Goal: Task Accomplishment & Management: Complete application form

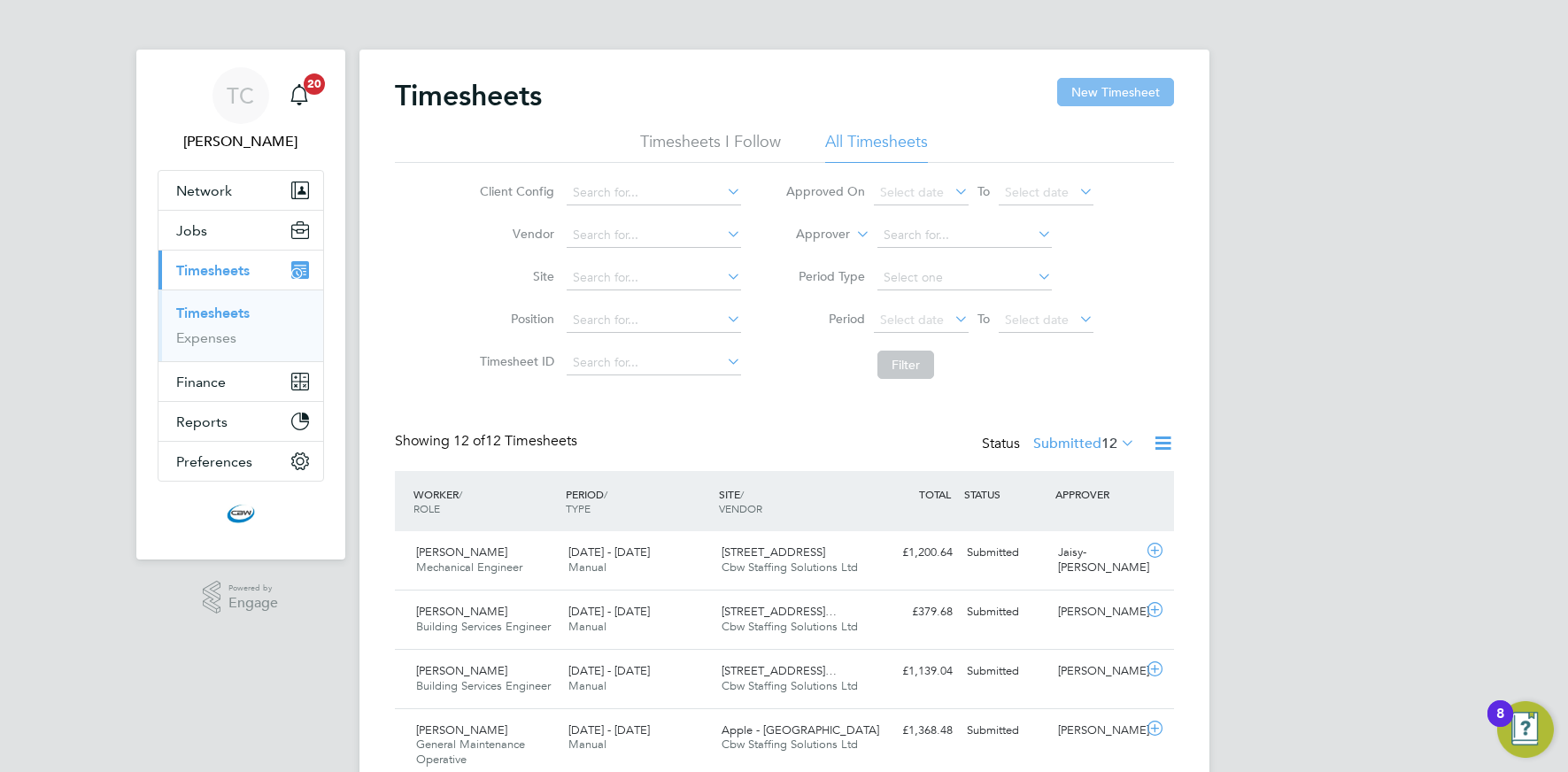
click at [1113, 83] on button "New Timesheet" at bounding box center [1115, 91] width 117 height 29
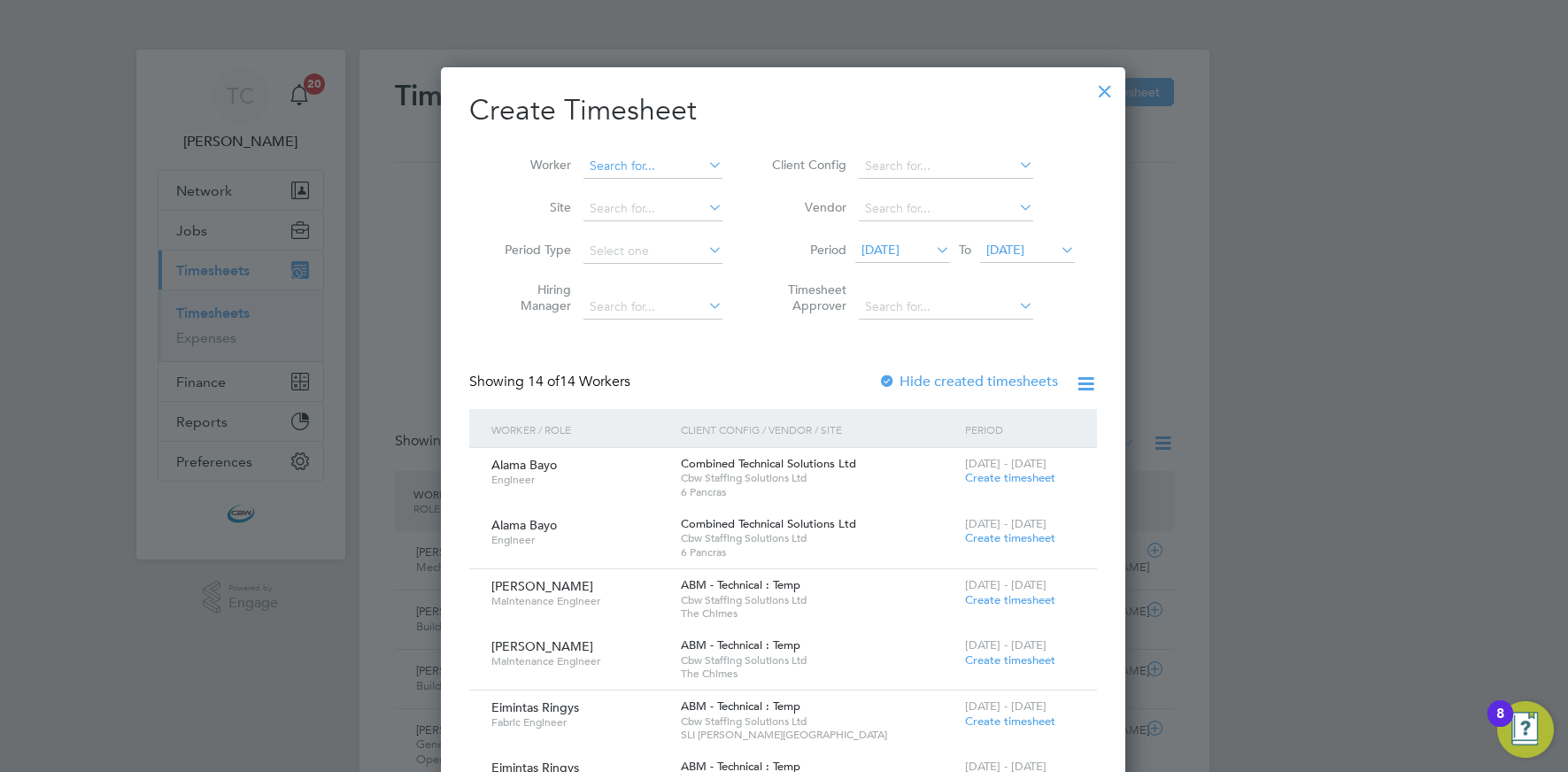
click at [638, 171] on input at bounding box center [653, 166] width 139 height 25
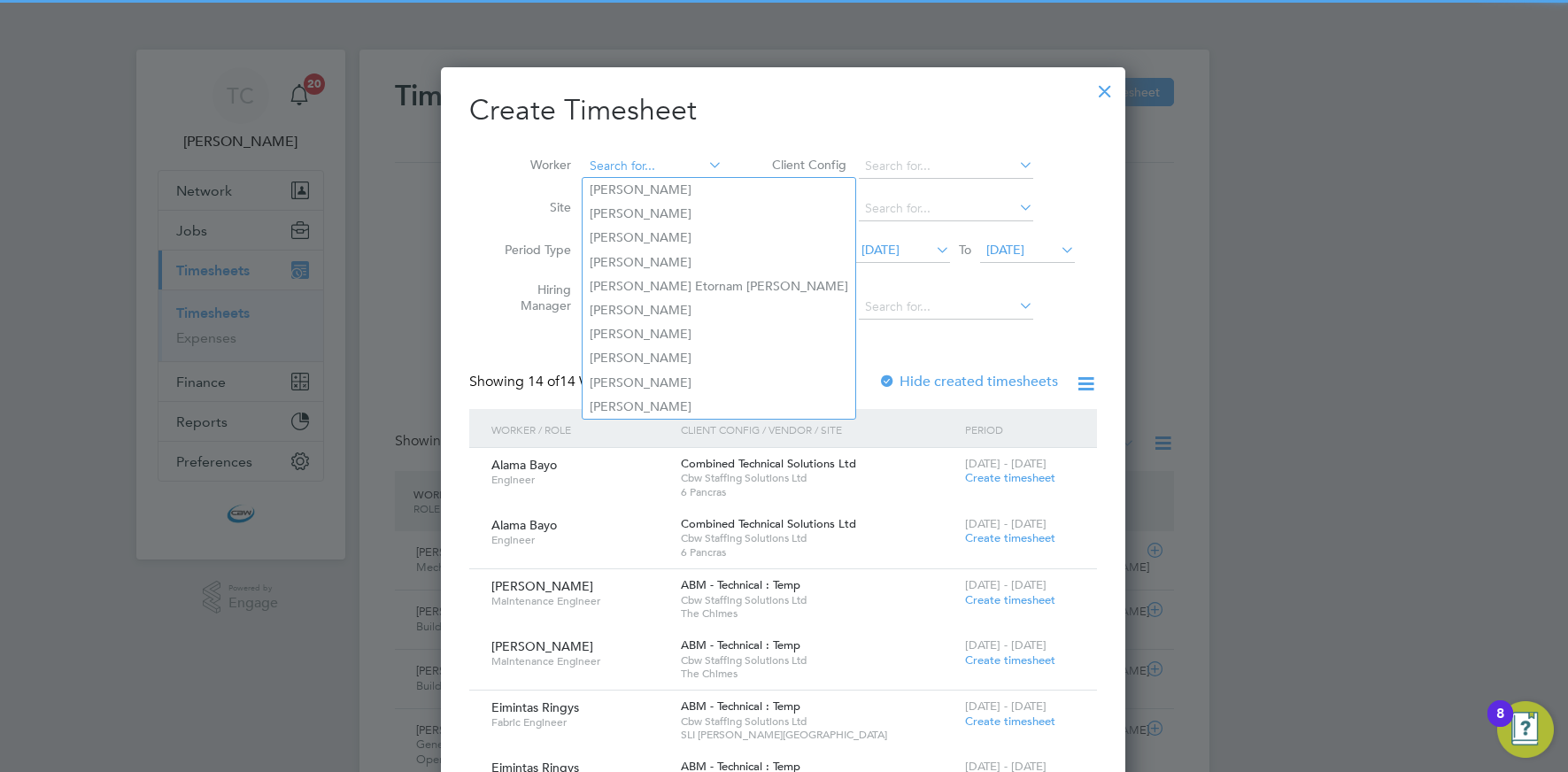
type input "t"
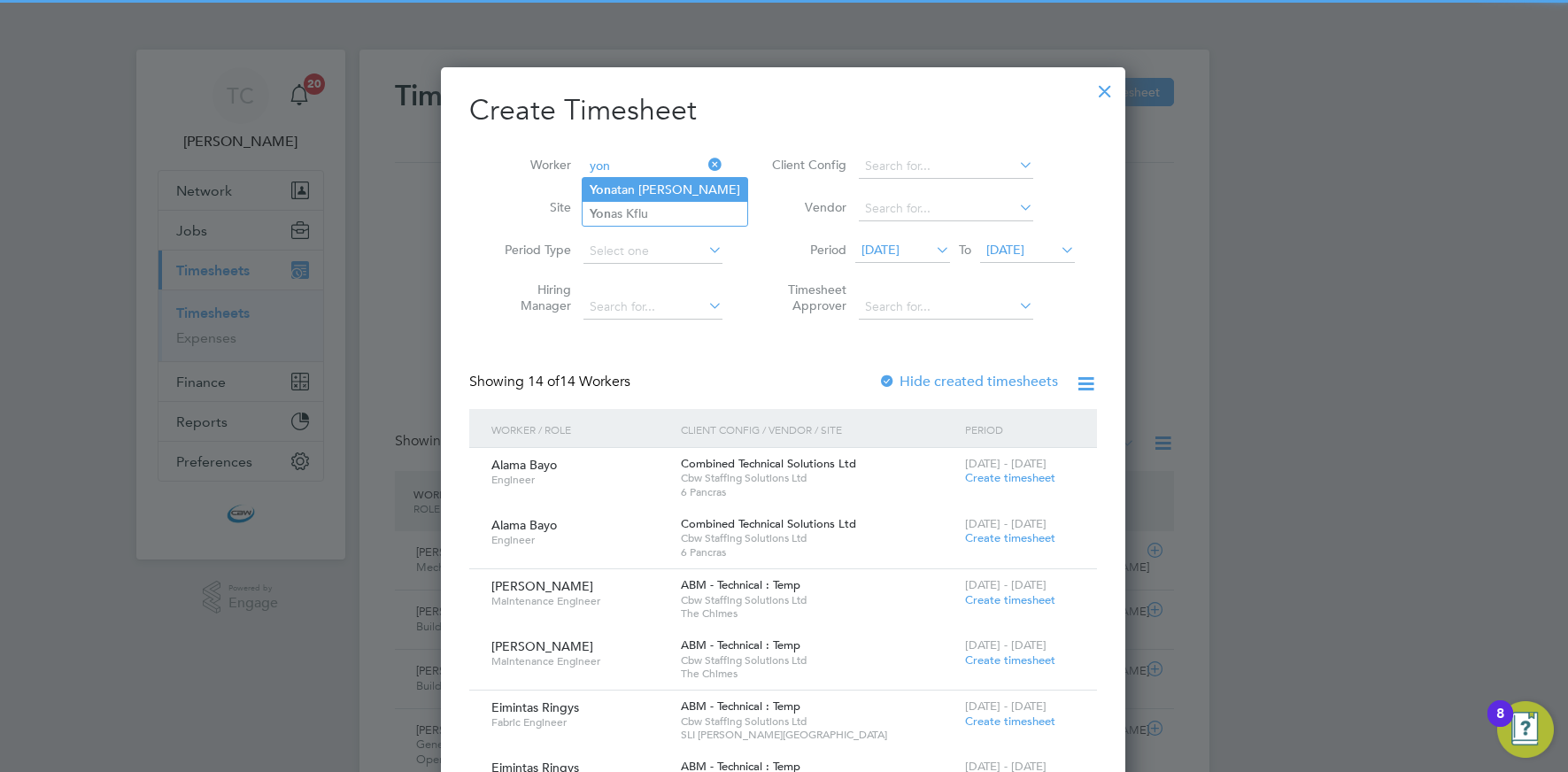
click at [635, 184] on li "Yon atan [PERSON_NAME]" at bounding box center [665, 190] width 165 height 24
type input "[PERSON_NAME]"
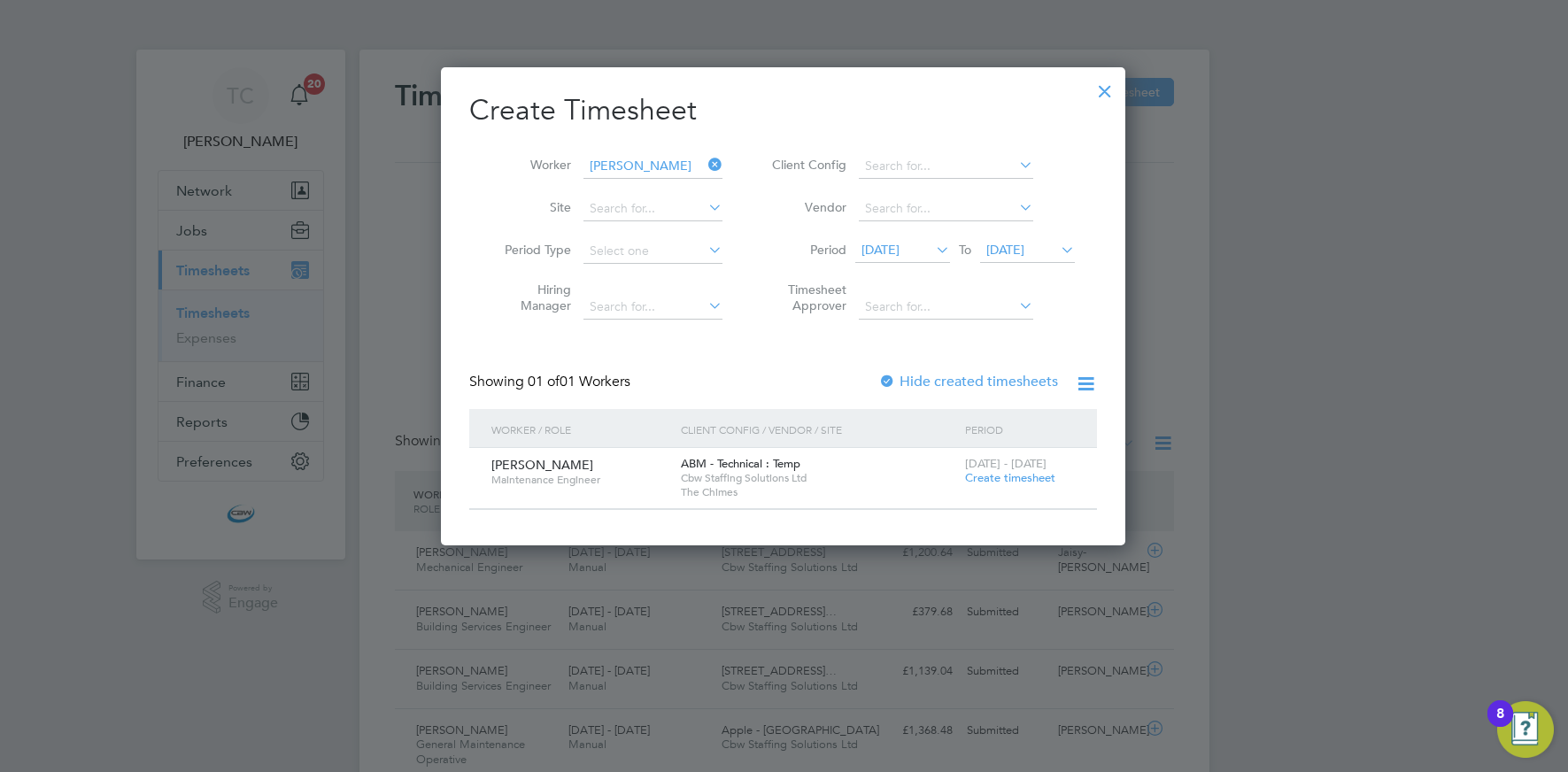
click at [889, 378] on div at bounding box center [886, 382] width 18 height 18
click at [899, 243] on span "[DATE]" at bounding box center [880, 249] width 38 height 16
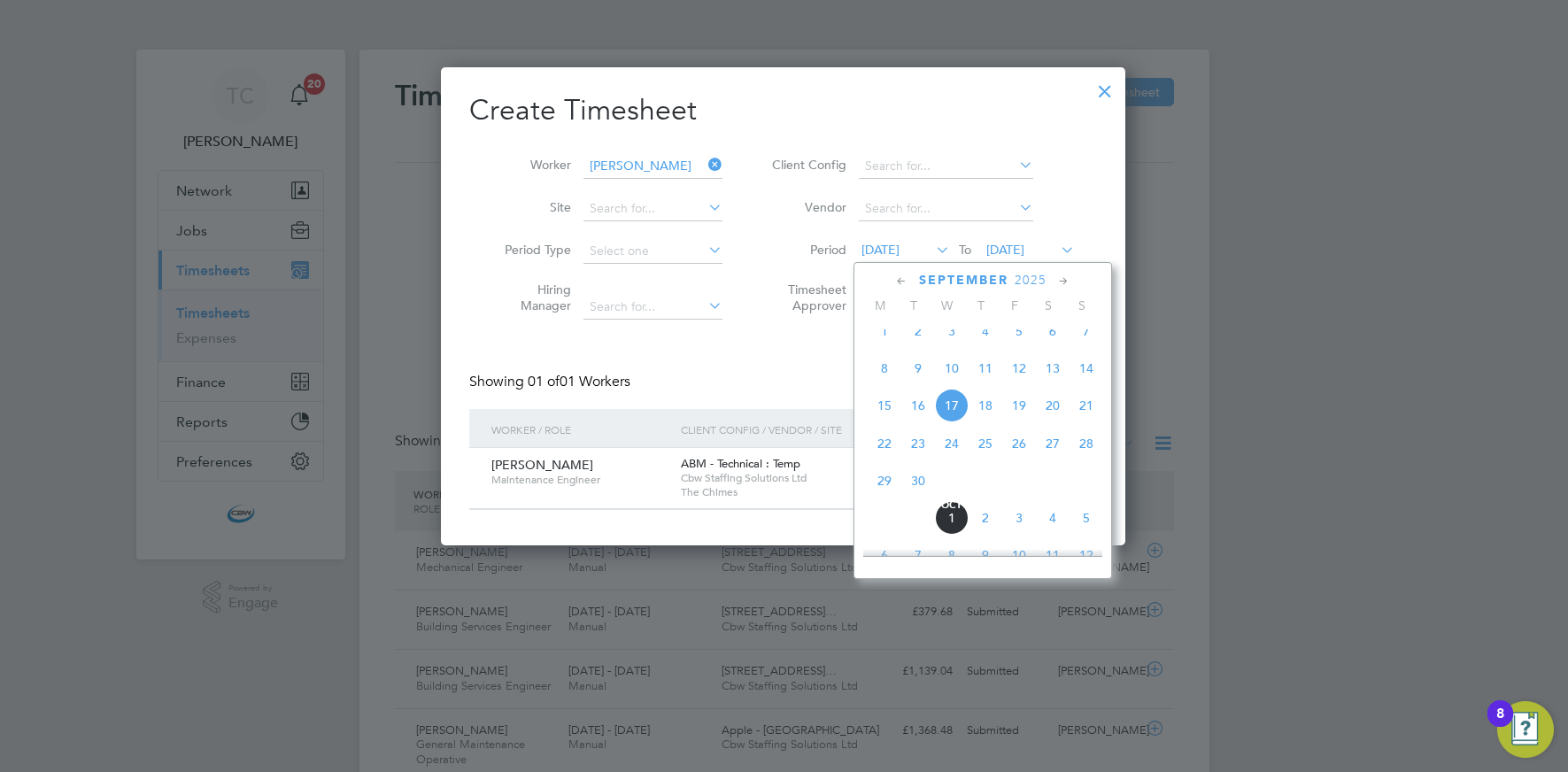
click at [885, 375] on span "8" at bounding box center [885, 368] width 33 height 33
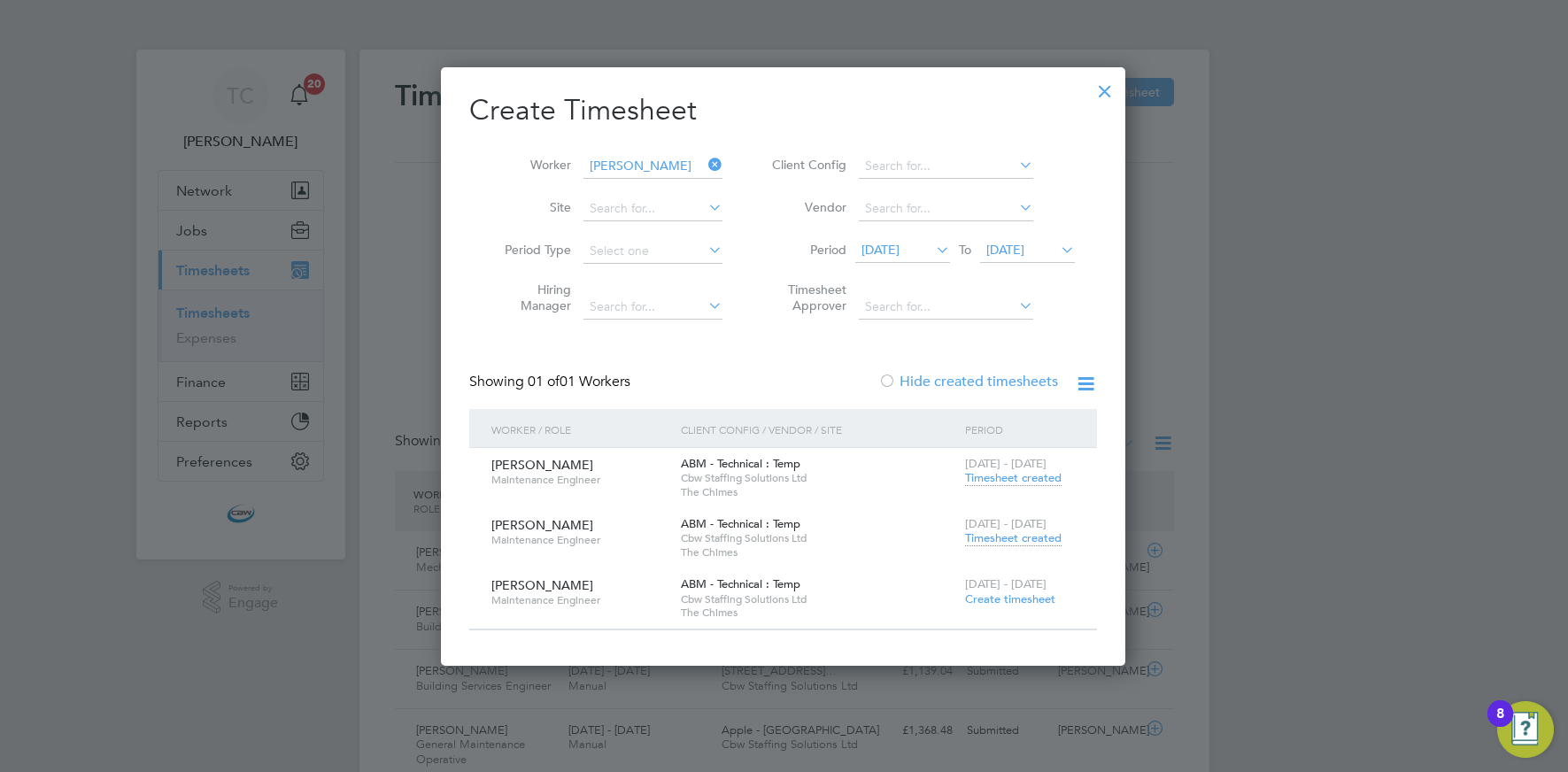
drag, startPoint x: 1001, startPoint y: 540, endPoint x: 992, endPoint y: 536, distance: 9.8
click at [1001, 540] on span "Timesheet created" at bounding box center [1013, 538] width 97 height 16
